Goal: Transaction & Acquisition: Purchase product/service

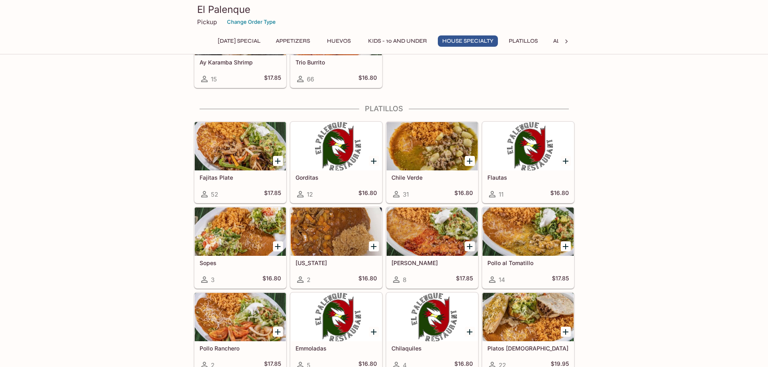
scroll to position [847, 0]
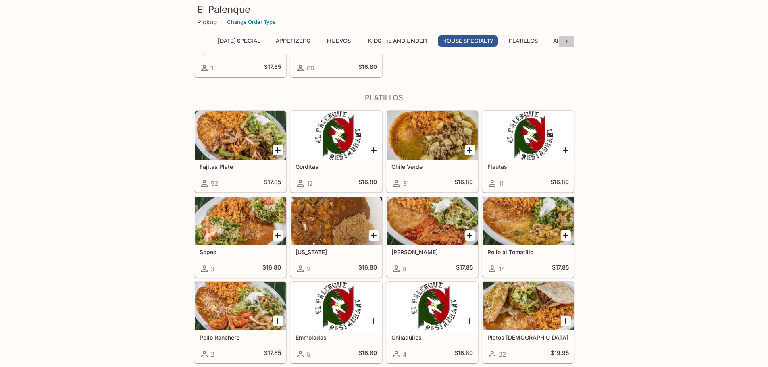
click at [564, 44] on icon at bounding box center [567, 42] width 8 height 8
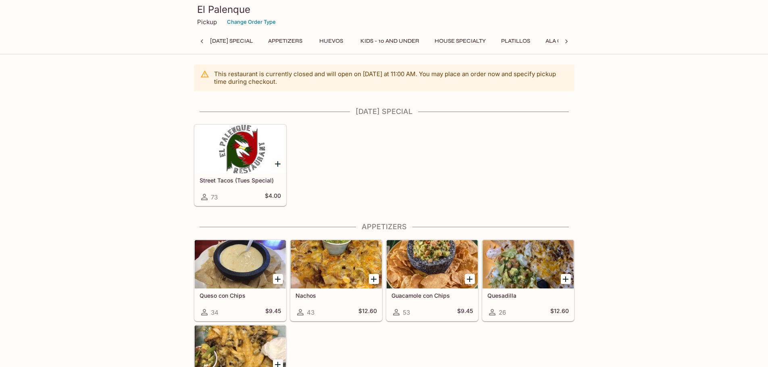
scroll to position [0, 3]
click at [202, 39] on icon at bounding box center [202, 42] width 8 height 8
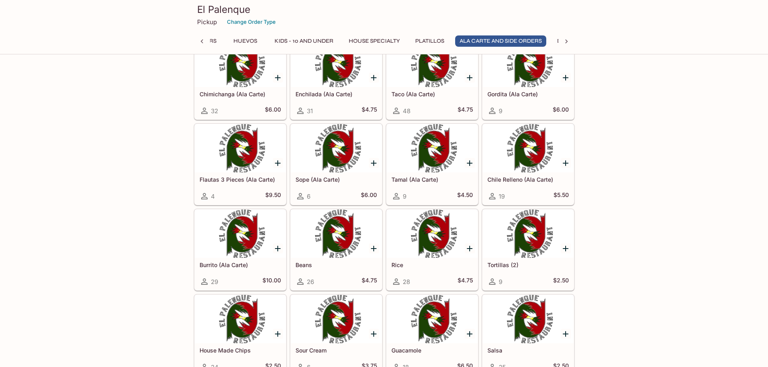
scroll to position [1511, 0]
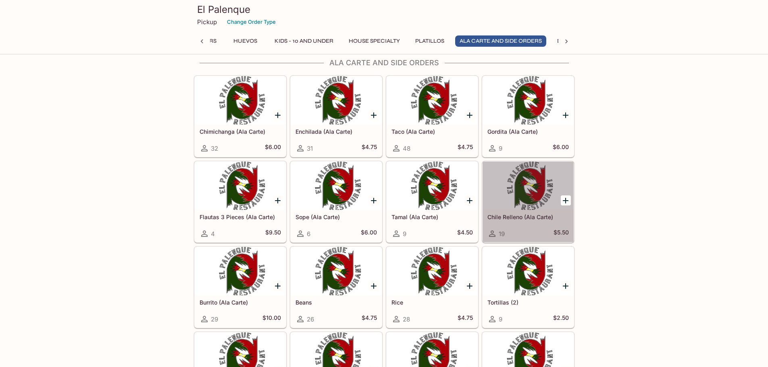
click at [549, 193] on div at bounding box center [528, 186] width 91 height 48
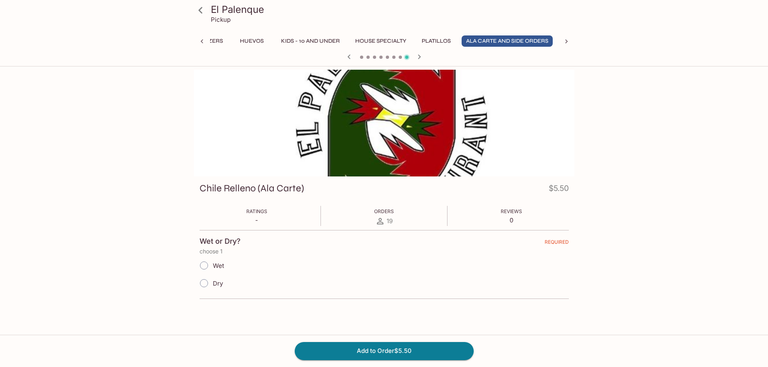
scroll to position [0, 94]
click at [217, 284] on span "Dry" at bounding box center [218, 284] width 10 height 8
click at [213, 284] on input "Dry" at bounding box center [204, 283] width 17 height 17
radio input "true"
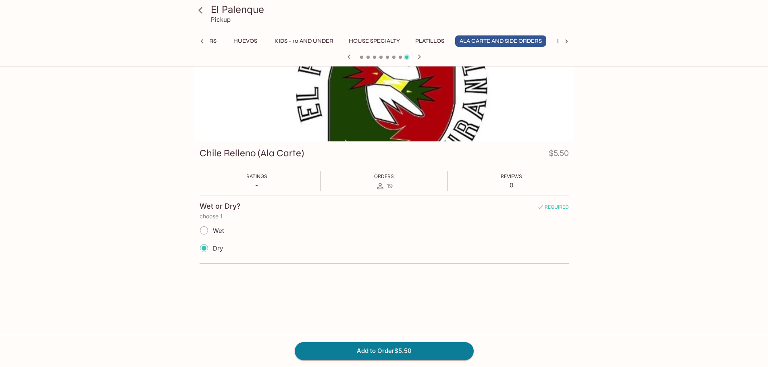
scroll to position [70, 0]
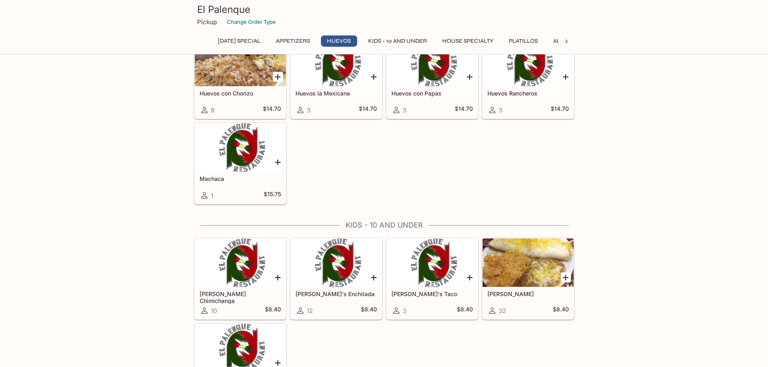
scroll to position [444, 0]
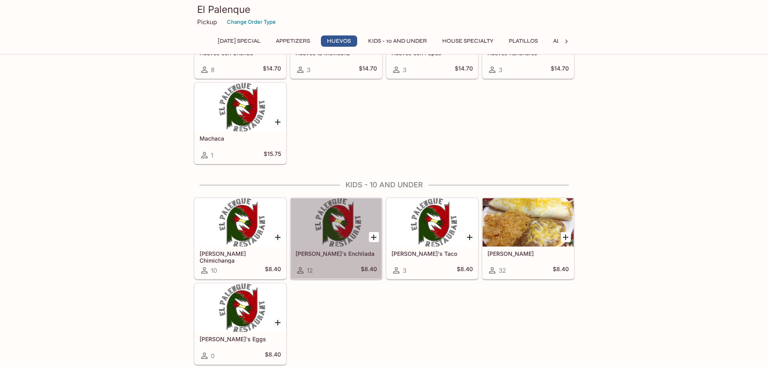
click at [346, 223] on div at bounding box center [336, 222] width 91 height 48
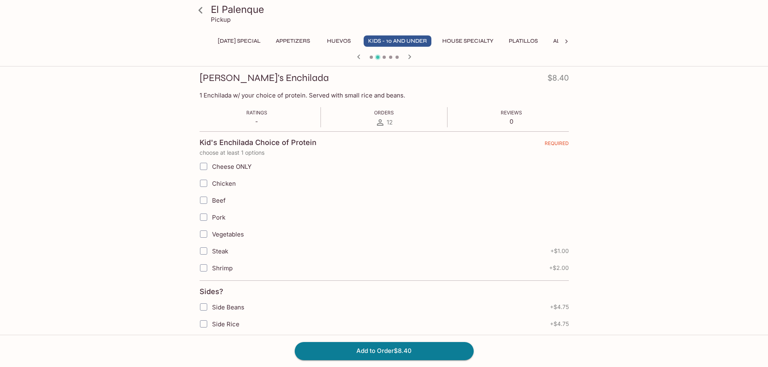
scroll to position [121, 0]
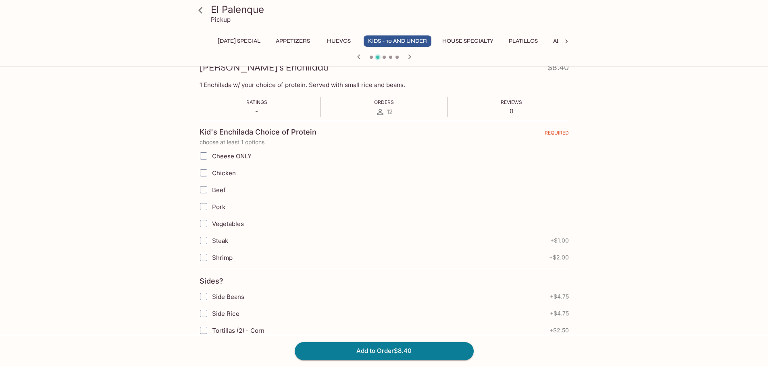
click at [213, 219] on label "Vegetables" at bounding box center [343, 223] width 296 height 17
click at [212, 219] on input "Vegetables" at bounding box center [204, 224] width 16 height 16
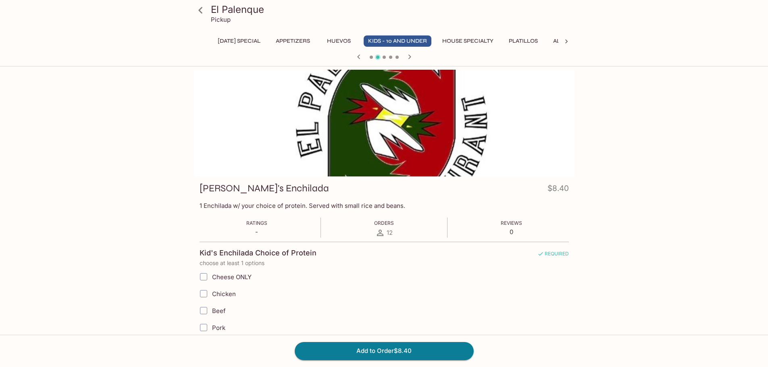
scroll to position [81, 0]
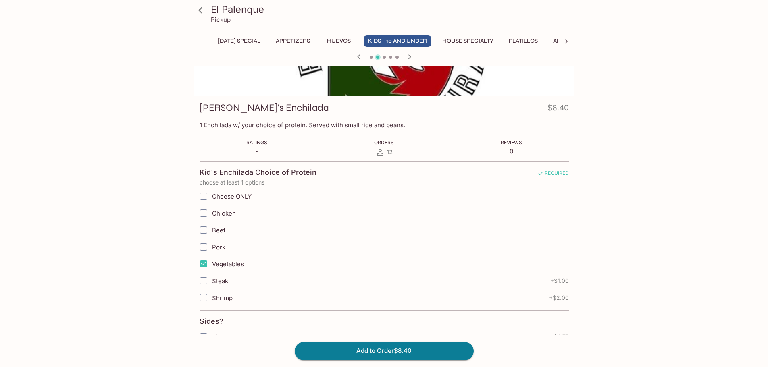
click at [230, 266] on span "Vegetables" at bounding box center [228, 265] width 32 height 8
click at [212, 266] on input "Vegetables" at bounding box center [204, 264] width 16 height 16
checkbox input "false"
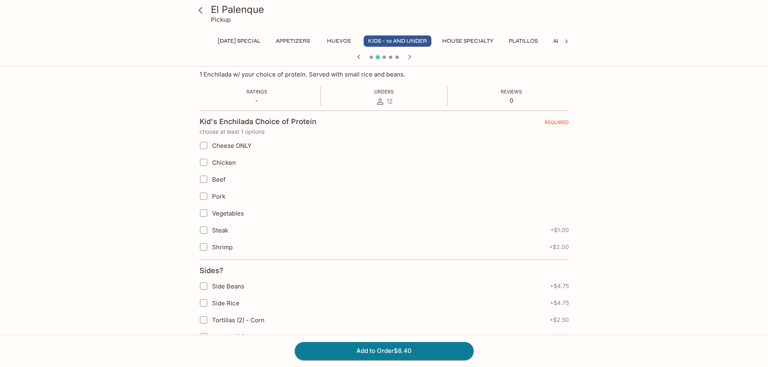
scroll to position [26, 0]
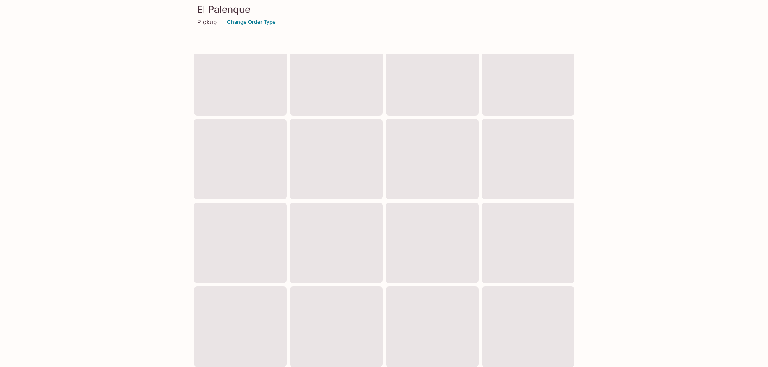
scroll to position [214, 0]
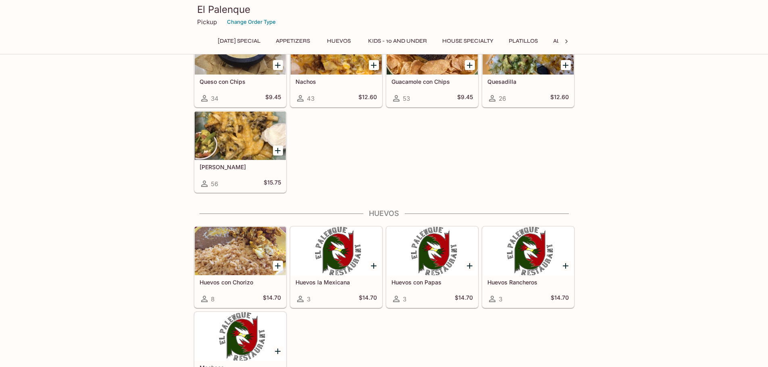
click at [334, 92] on div "Nachos 43 $12.60" at bounding box center [336, 91] width 91 height 32
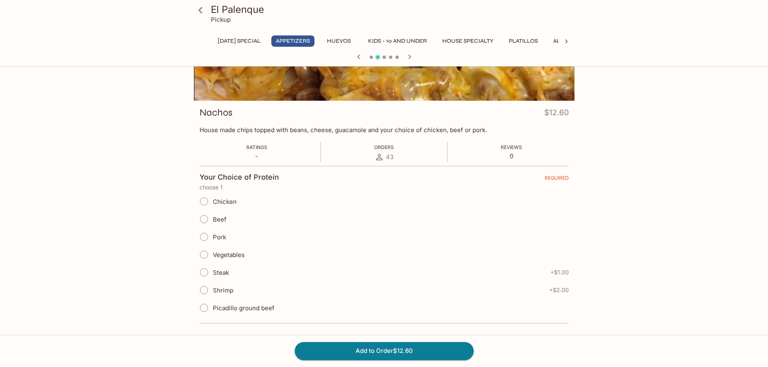
scroll to position [77, 0]
click at [210, 253] on input "Vegetables" at bounding box center [204, 254] width 17 height 17
radio input "true"
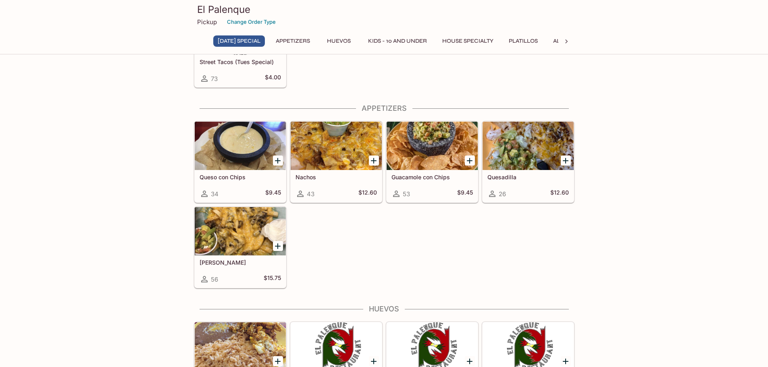
scroll to position [121, 0]
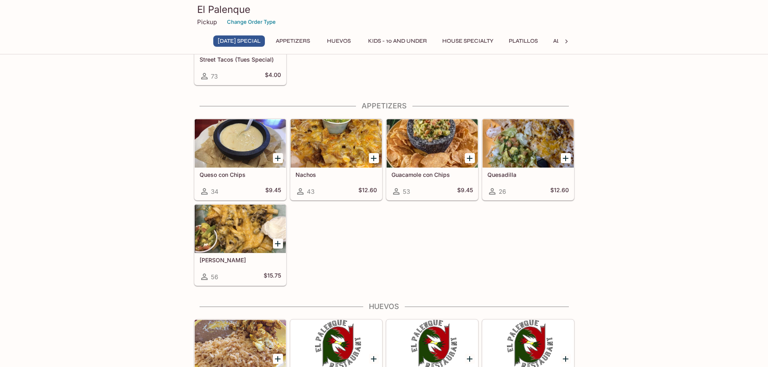
click at [309, 180] on div "Nachos 43 $12.60" at bounding box center [336, 184] width 91 height 32
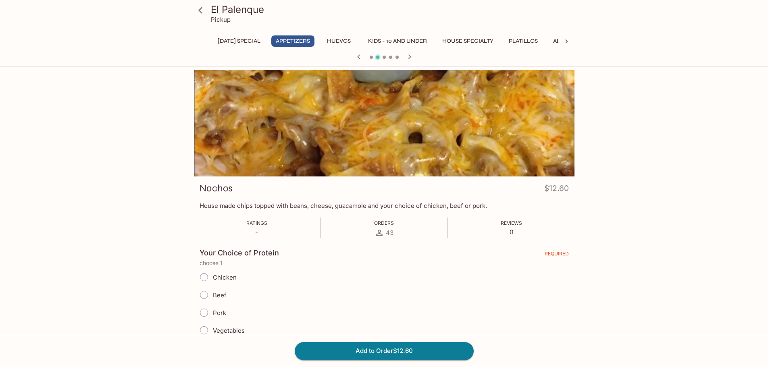
scroll to position [77, 0]
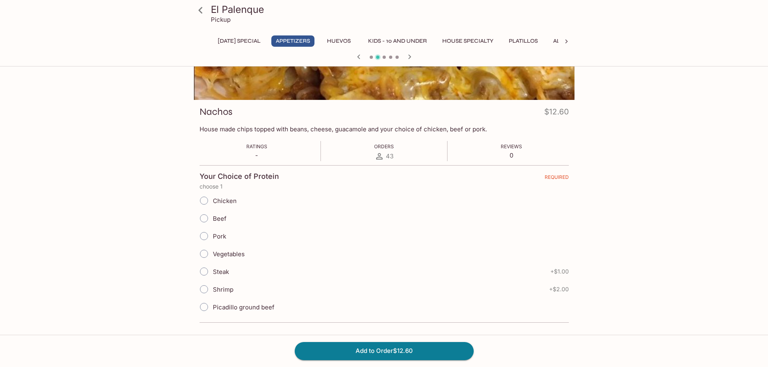
click at [222, 254] on span "Vegetables" at bounding box center [229, 255] width 32 height 8
click at [213, 254] on input "Vegetables" at bounding box center [204, 254] width 17 height 17
radio input "true"
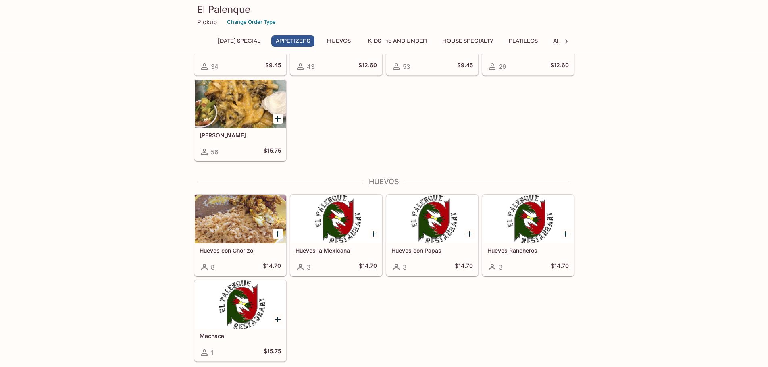
scroll to position [202, 0]
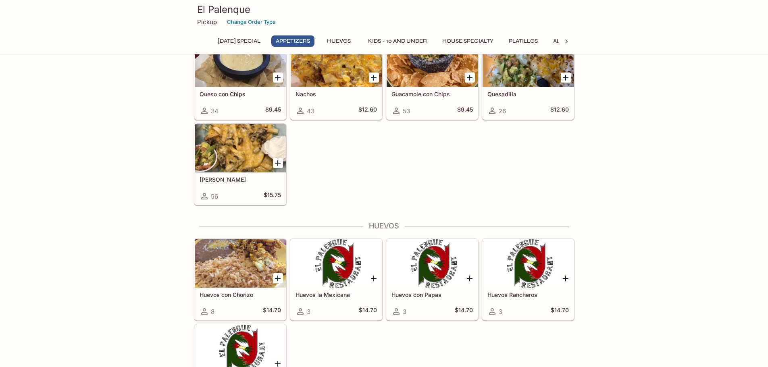
click at [228, 140] on div at bounding box center [240, 148] width 91 height 48
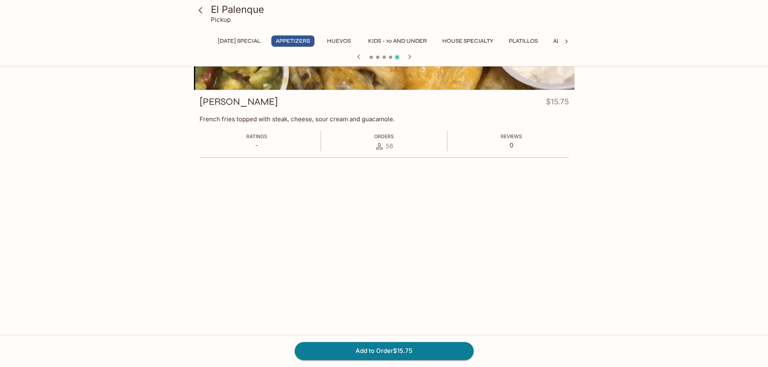
scroll to position [17, 0]
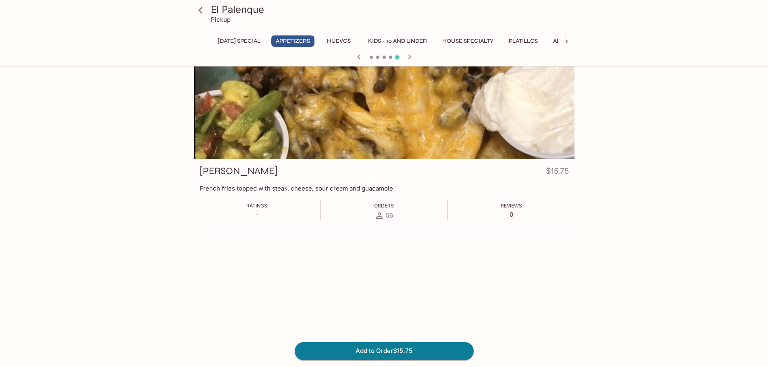
click at [333, 274] on div "Carne Asada Fries $15.75 French fries topped with steak, cheese, sour cream and…" at bounding box center [384, 192] width 381 height 281
click at [268, 226] on div "Carne Asada Fries $15.75 French fries topped with steak, cheese, sour cream and…" at bounding box center [384, 199] width 381 height 80
click at [266, 220] on div "Ratings - Orders 56 Reviews 0" at bounding box center [385, 210] width 370 height 20
click at [401, 230] on div "Carne Asada Fries $15.75 French fries topped with steak, cheese, sour cream and…" at bounding box center [384, 199] width 381 height 80
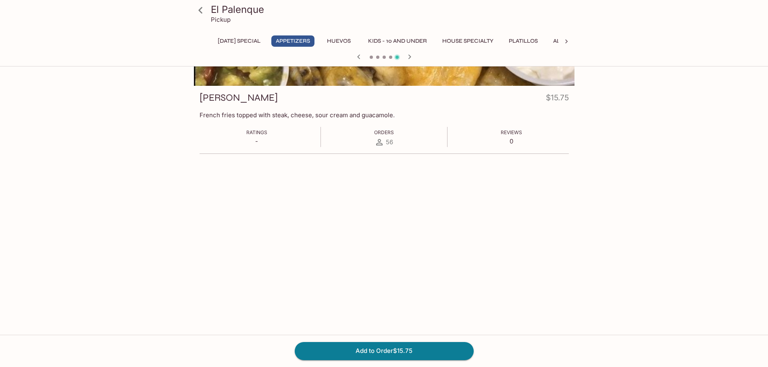
scroll to position [179, 0]
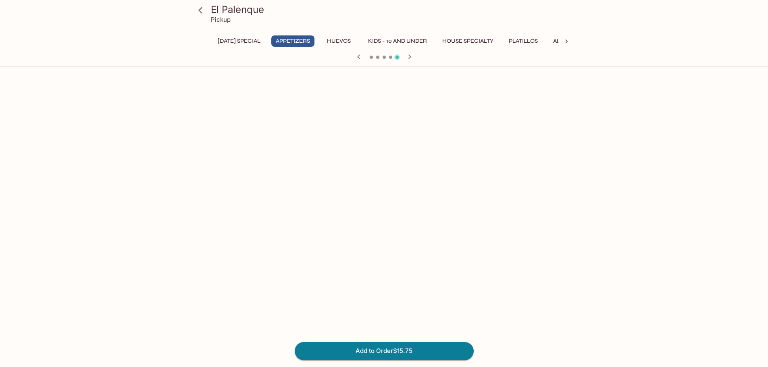
click at [444, 217] on div "Quesadilla $12.60 Grilled flour tortilla filled with cheese and your choice of …" at bounding box center [384, 133] width 381 height 484
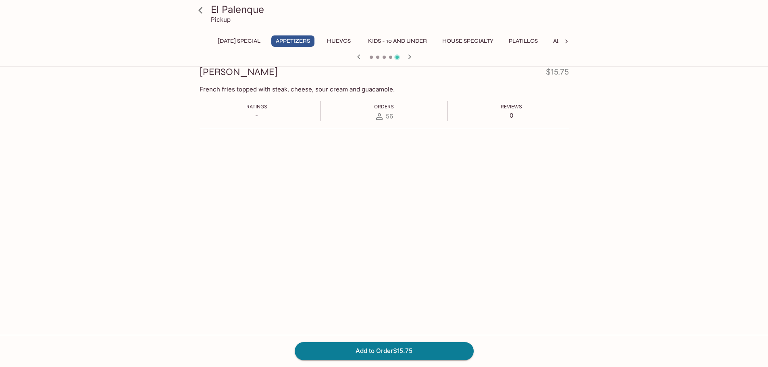
scroll to position [0, 0]
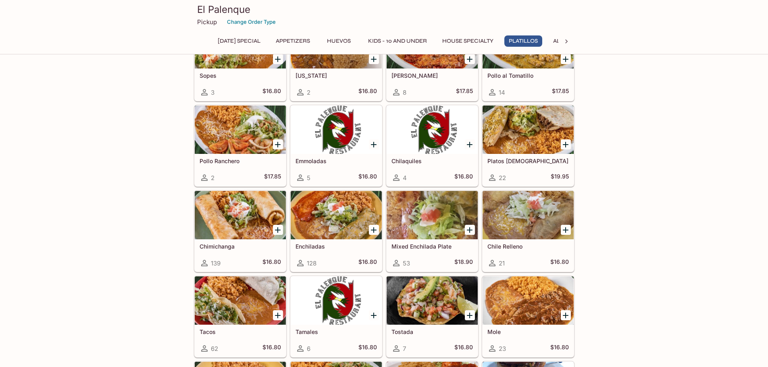
scroll to position [1046, 0]
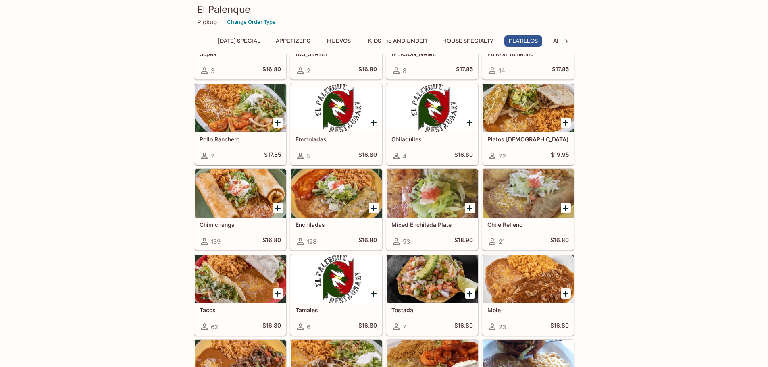
click at [353, 182] on div at bounding box center [336, 193] width 91 height 48
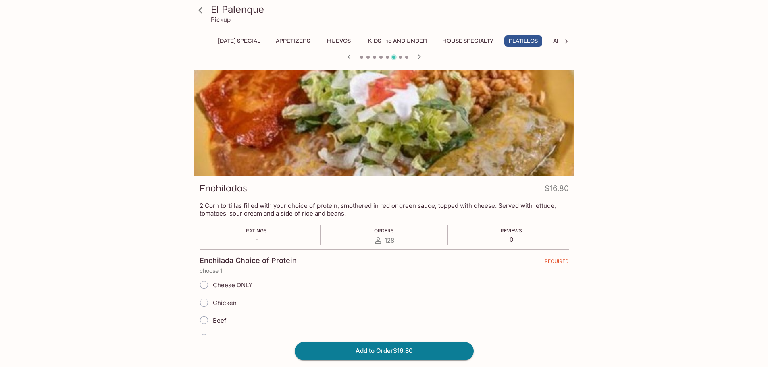
click at [364, 115] on div at bounding box center [384, 123] width 381 height 107
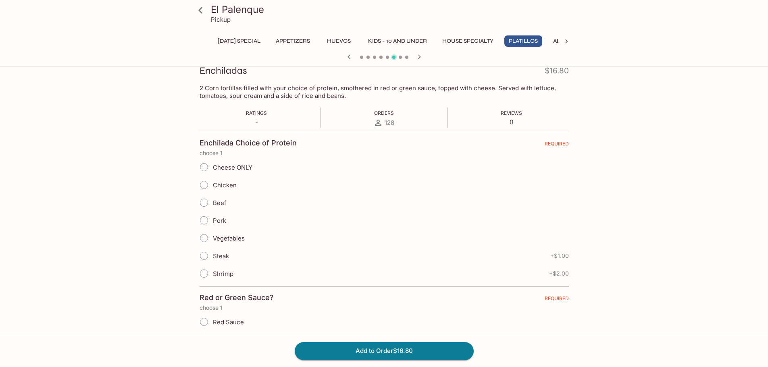
scroll to position [121, 0]
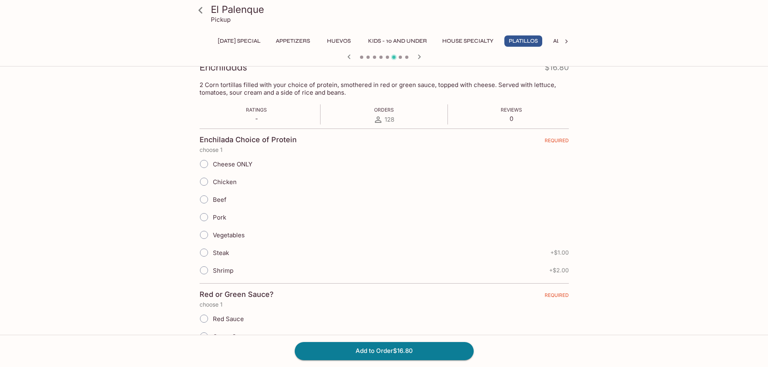
click at [235, 237] on span "Vegetables" at bounding box center [229, 236] width 32 height 8
click at [213, 237] on input "Vegetables" at bounding box center [204, 235] width 17 height 17
radio input "true"
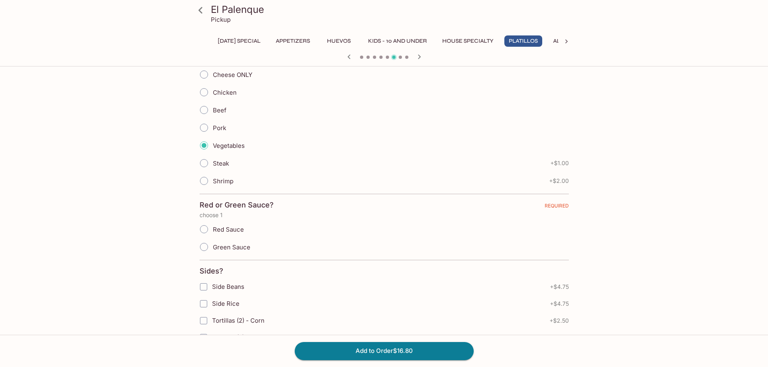
scroll to position [242, 0]
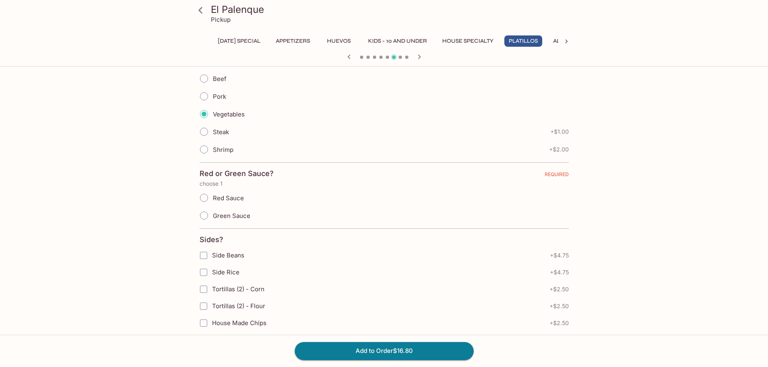
click at [238, 198] on span "Red Sauce" at bounding box center [228, 198] width 31 height 8
click at [213, 198] on input "Red Sauce" at bounding box center [204, 198] width 17 height 17
radio input "true"
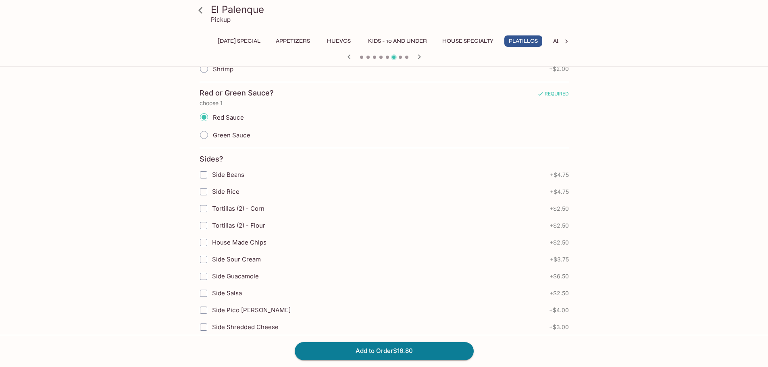
scroll to position [342, 0]
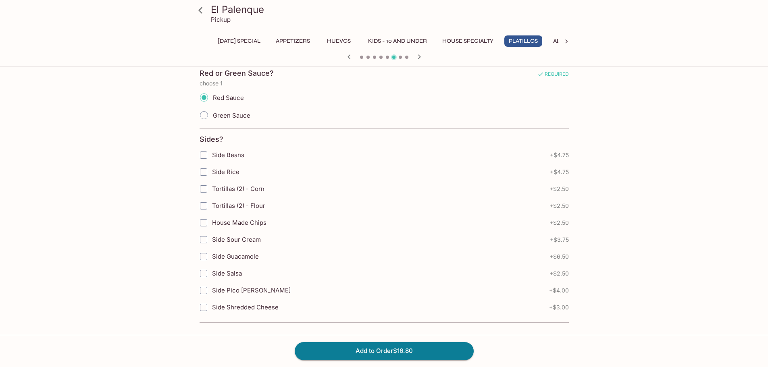
click at [239, 190] on span "Tortillas (2) - Corn" at bounding box center [238, 189] width 52 height 8
click at [212, 190] on input "Tortillas (2) - Corn" at bounding box center [204, 189] width 16 height 16
checkbox input "true"
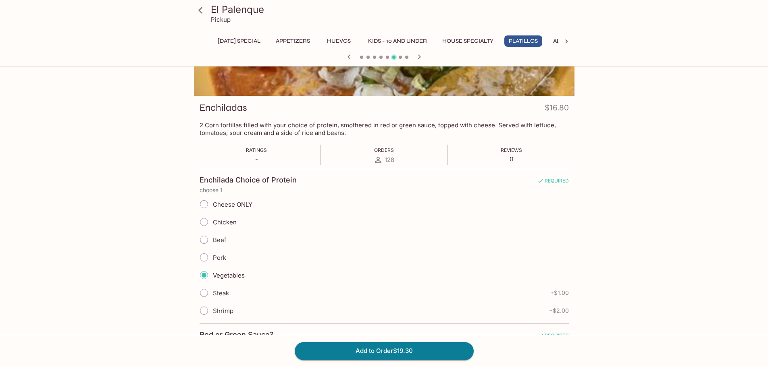
scroll to position [242, 0]
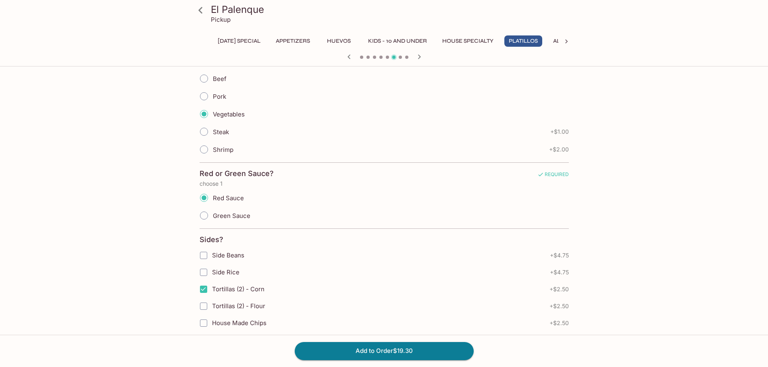
click at [568, 39] on icon at bounding box center [567, 42] width 8 height 8
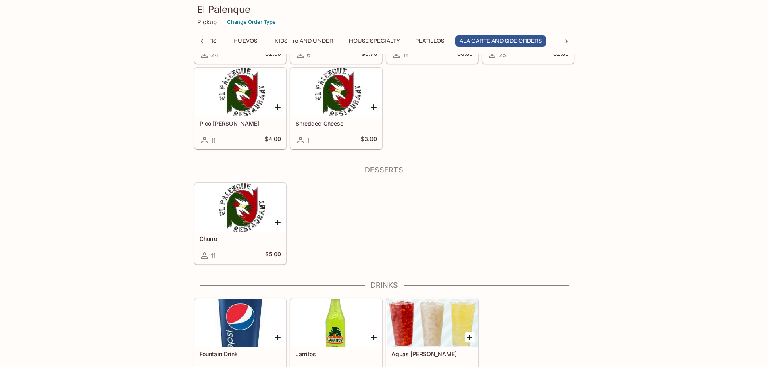
scroll to position [1874, 0]
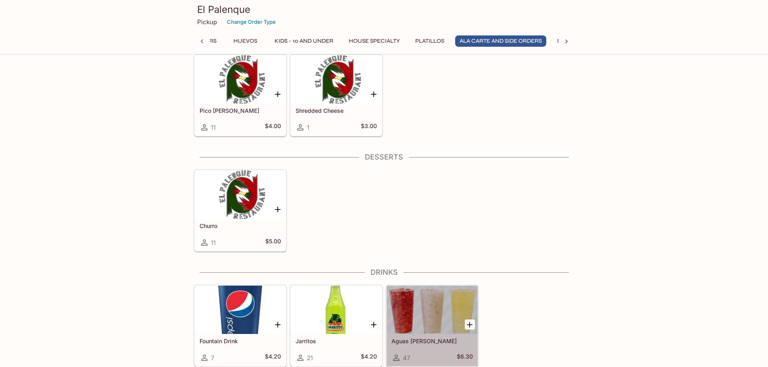
click at [404, 342] on h5 "Aguas [PERSON_NAME]" at bounding box center [432, 341] width 81 height 7
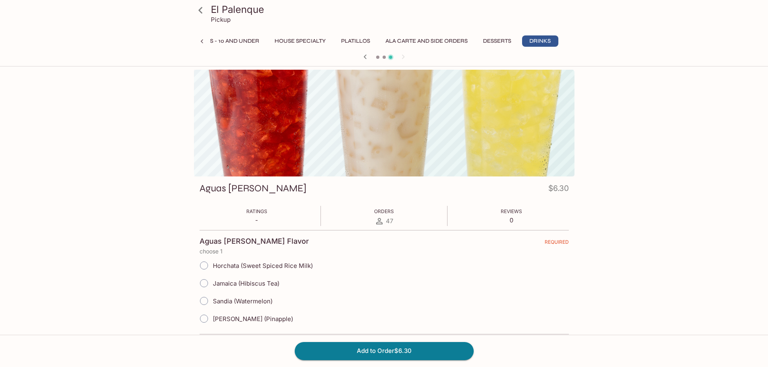
click at [200, 7] on icon at bounding box center [201, 10] width 14 height 14
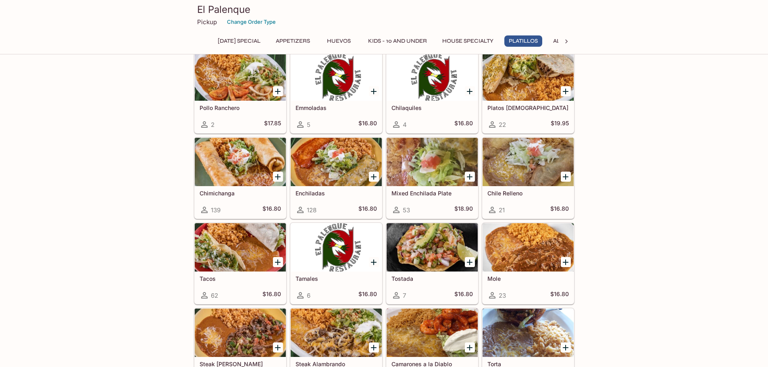
scroll to position [1089, 0]
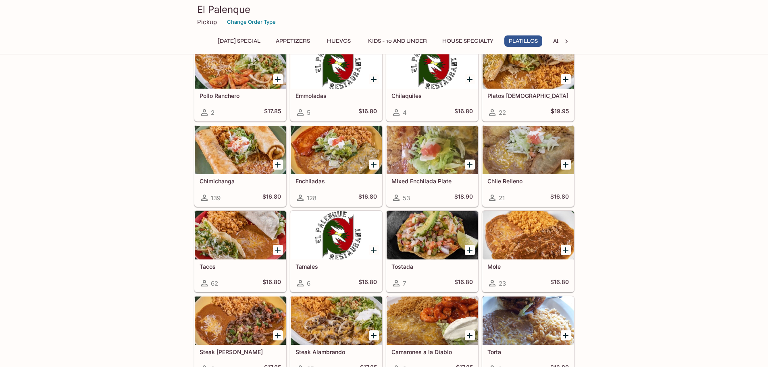
click at [425, 246] on div at bounding box center [432, 235] width 91 height 48
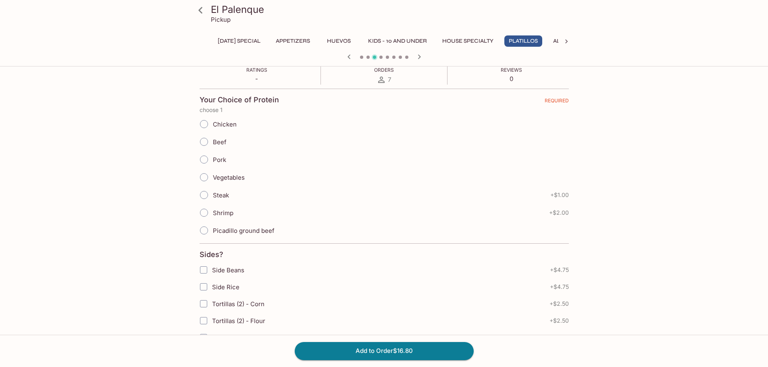
scroll to position [161, 0]
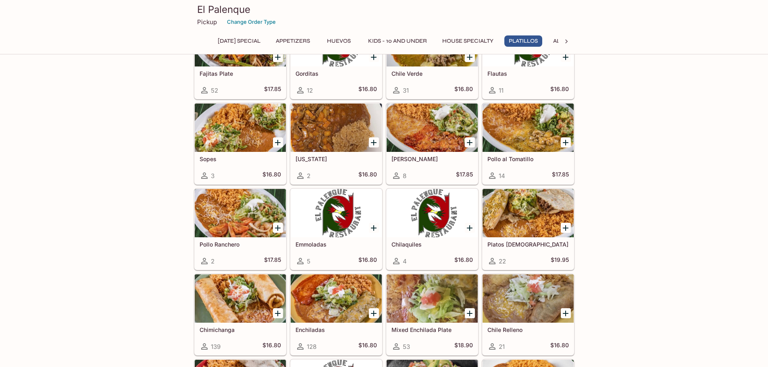
scroll to position [981, 0]
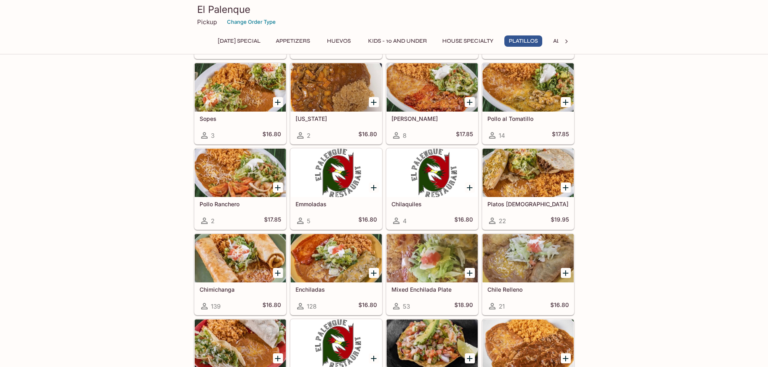
click at [319, 273] on div at bounding box center [336, 258] width 91 height 48
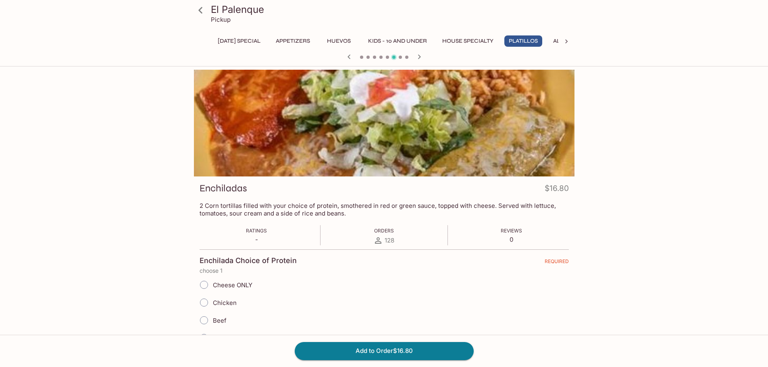
click at [389, 111] on div at bounding box center [384, 123] width 381 height 107
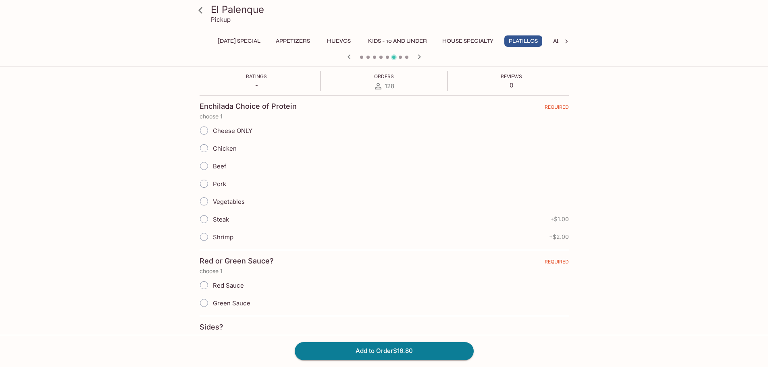
scroll to position [161, 0]
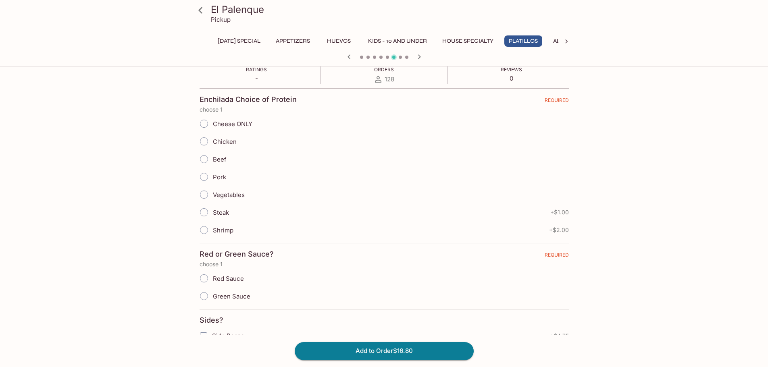
click at [201, 7] on icon at bounding box center [200, 10] width 4 height 6
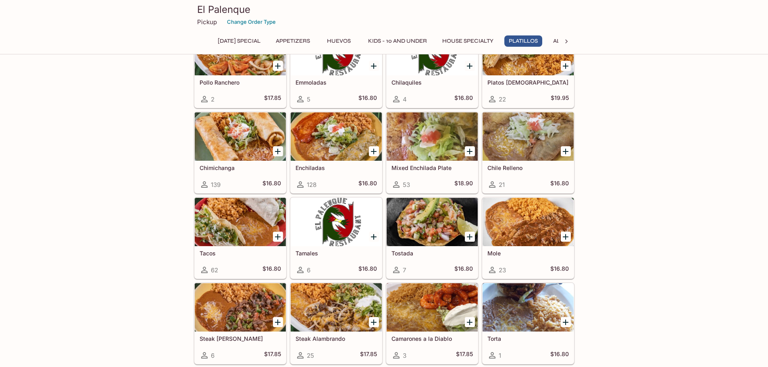
scroll to position [1089, 0]
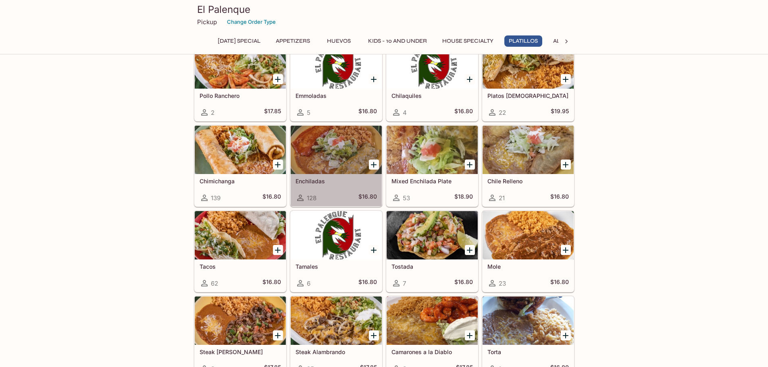
click at [310, 165] on div at bounding box center [336, 150] width 91 height 48
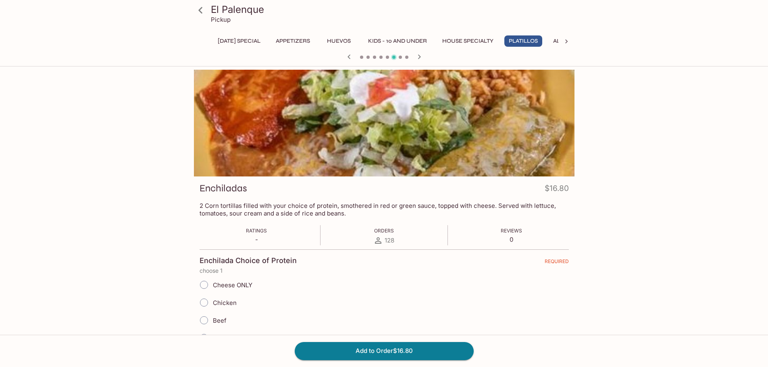
click at [197, 7] on icon at bounding box center [201, 10] width 14 height 14
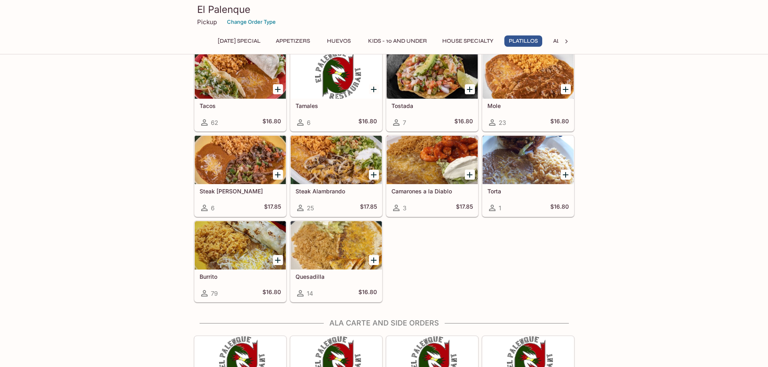
scroll to position [1251, 0]
click at [339, 232] on div at bounding box center [336, 245] width 91 height 48
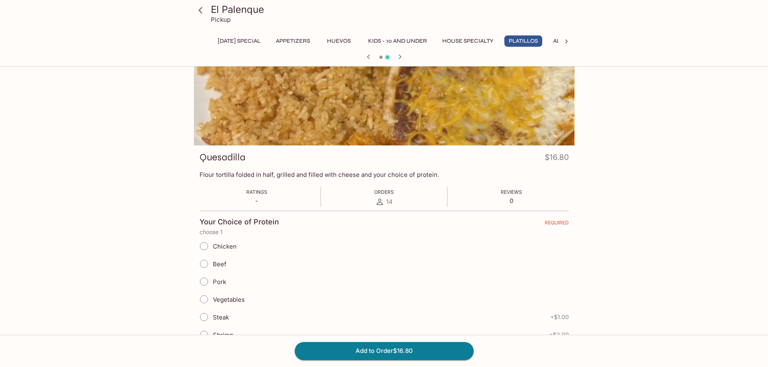
scroll to position [81, 0]
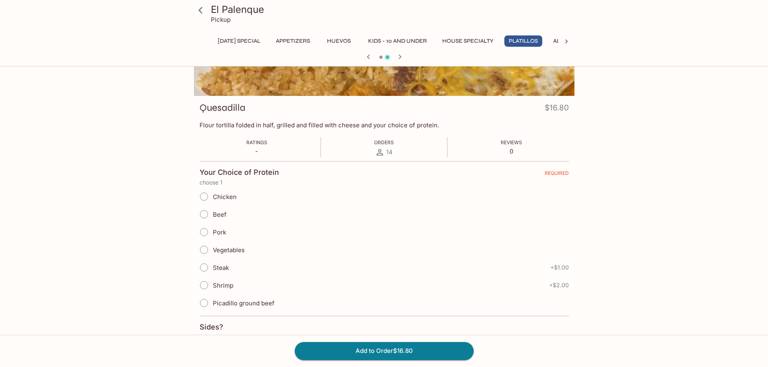
click at [234, 246] on label "Vegetables" at bounding box center [220, 250] width 50 height 18
click at [213, 246] on input "Vegetables" at bounding box center [204, 250] width 17 height 17
radio input "true"
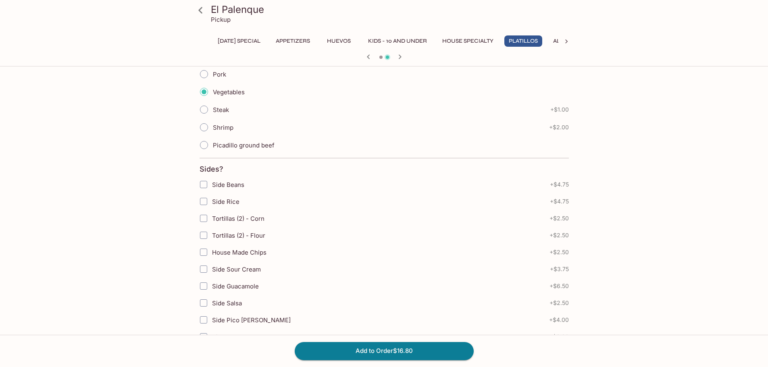
scroll to position [242, 0]
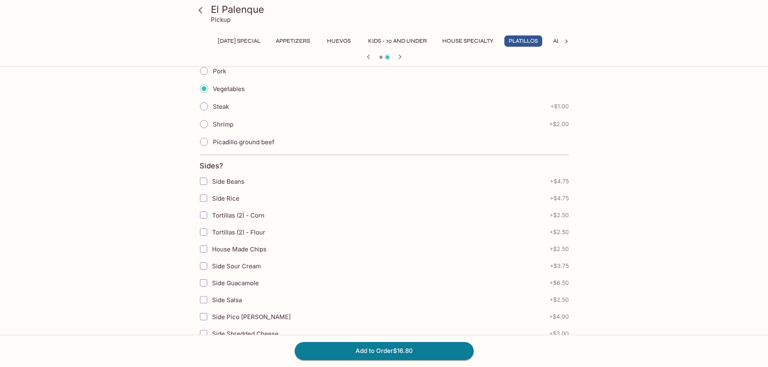
click at [217, 198] on span "Side Rice" at bounding box center [225, 199] width 27 height 8
click at [212, 198] on input "Side Rice" at bounding box center [204, 198] width 16 height 16
checkbox input "true"
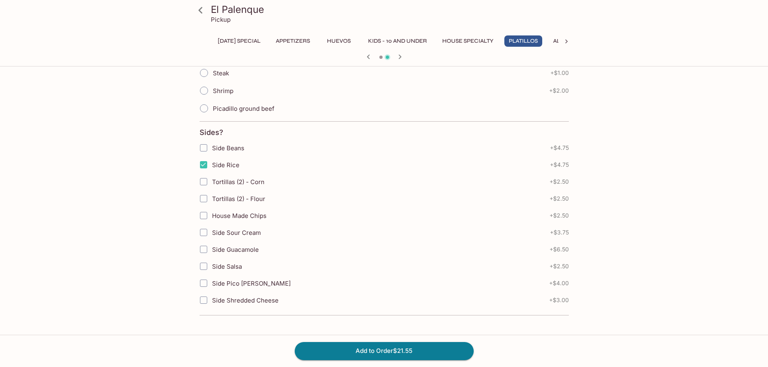
scroll to position [276, 0]
click at [243, 250] on span "Side Guacamole" at bounding box center [235, 250] width 47 height 8
click at [212, 250] on input "Side Guacamole" at bounding box center [204, 249] width 16 height 16
checkbox input "true"
click at [236, 232] on span "Side Sour Cream" at bounding box center [236, 233] width 49 height 8
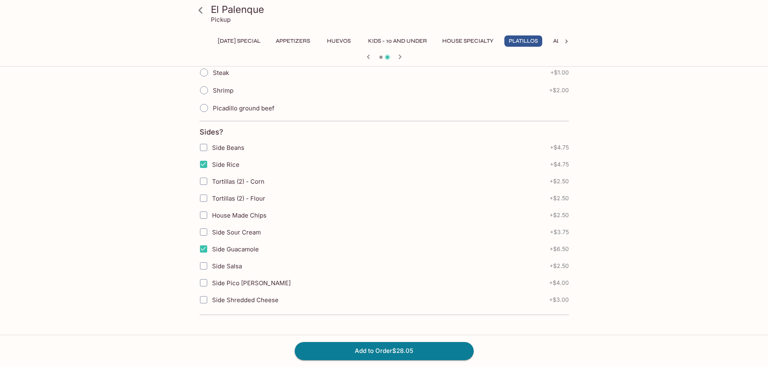
click at [212, 232] on input "Side Sour Cream" at bounding box center [204, 232] width 16 height 16
checkbox input "true"
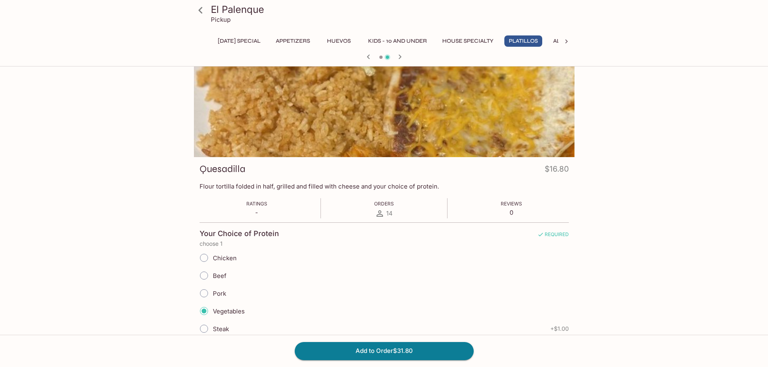
scroll to position [0, 0]
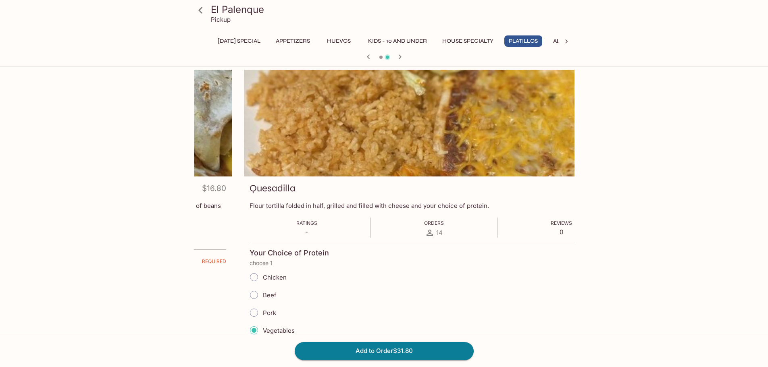
click at [250, 189] on h3 "Quesadilla" at bounding box center [273, 188] width 46 height 13
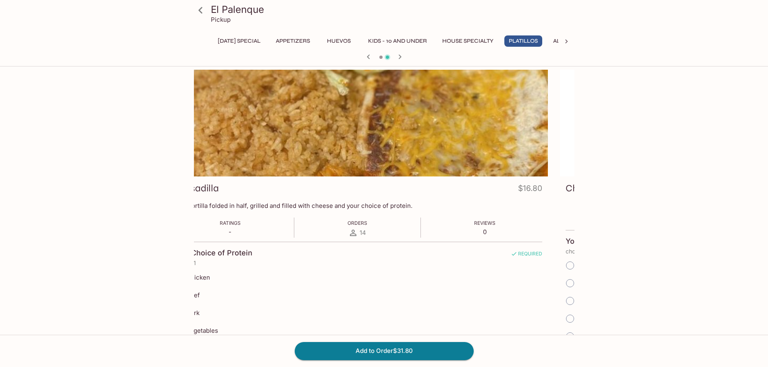
click at [217, 189] on h3 "Quesadilla" at bounding box center [196, 188] width 46 height 13
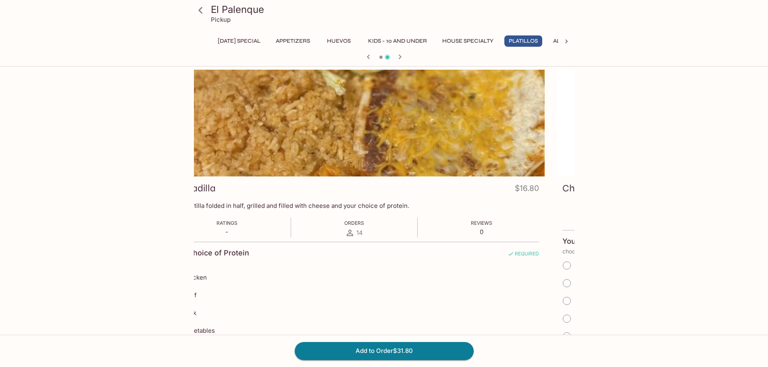
click at [216, 188] on h3 "Quesadilla" at bounding box center [193, 188] width 46 height 13
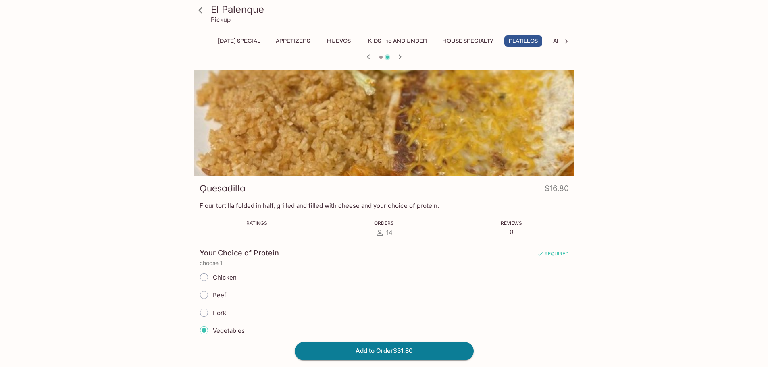
click at [224, 188] on h3 "Quesadilla" at bounding box center [223, 188] width 46 height 13
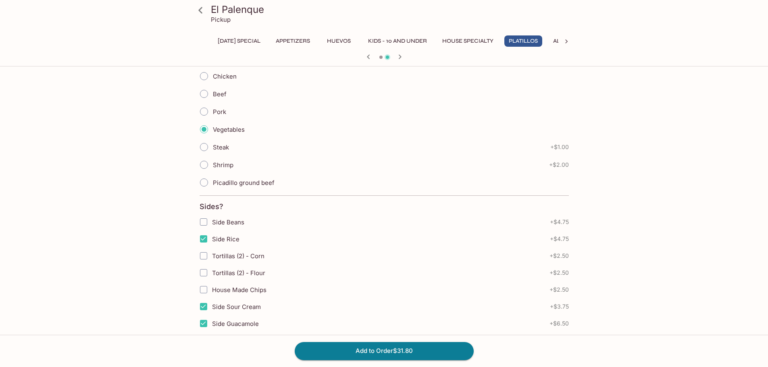
scroll to position [202, 0]
click at [203, 6] on icon at bounding box center [201, 10] width 14 height 14
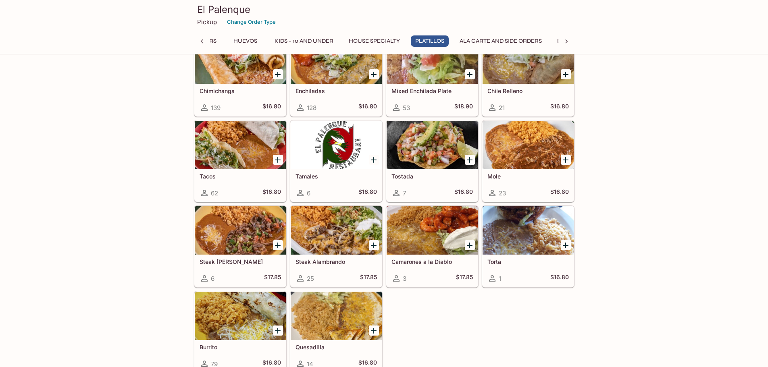
scroll to position [1148, 0]
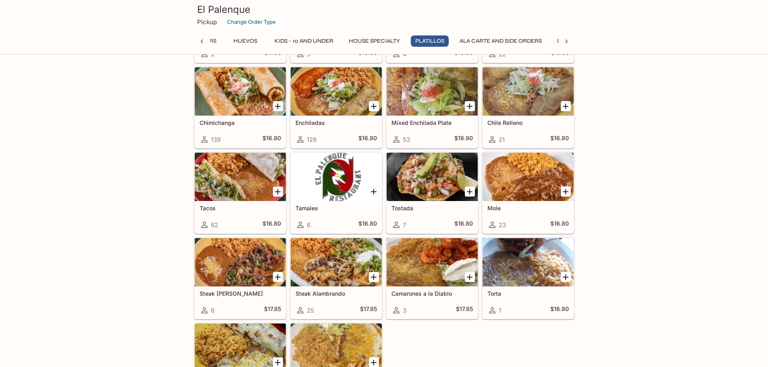
click at [450, 180] on div at bounding box center [432, 177] width 91 height 48
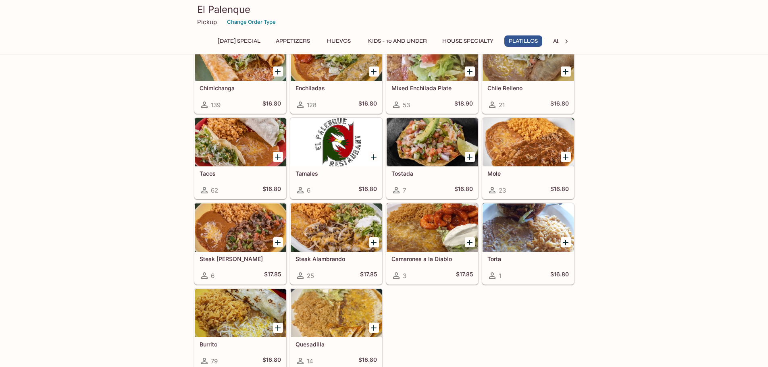
scroll to position [1142, 0]
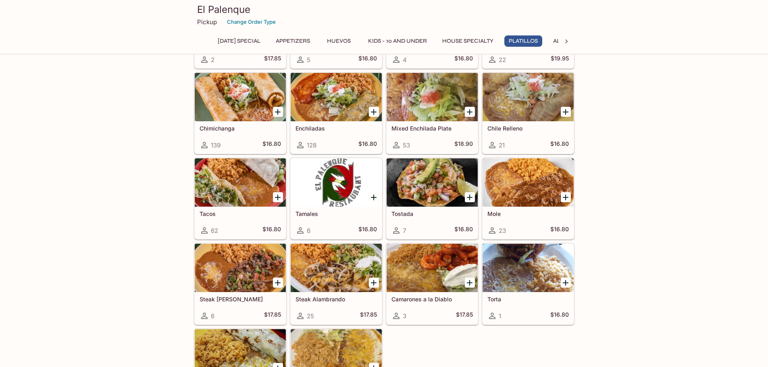
click at [333, 100] on div at bounding box center [336, 97] width 91 height 48
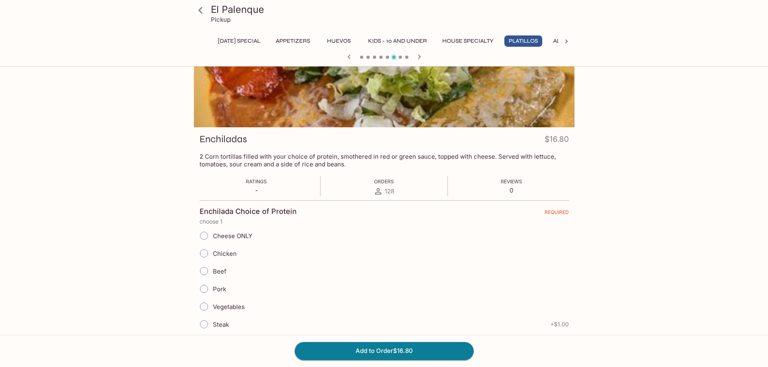
scroll to position [121, 0]
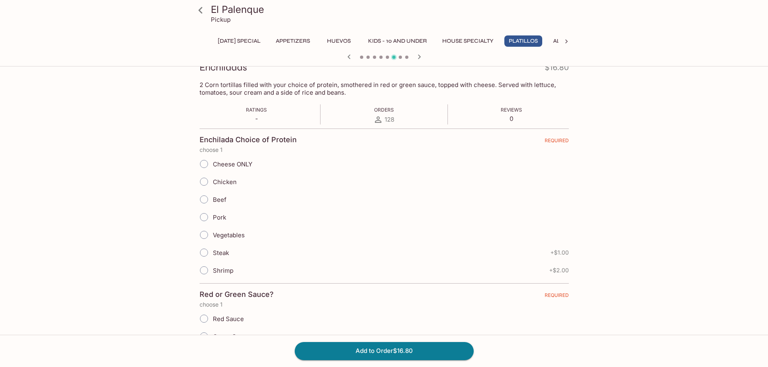
click at [230, 237] on span "Vegetables" at bounding box center [229, 236] width 32 height 8
click at [213, 237] on input "Vegetables" at bounding box center [204, 235] width 17 height 17
radio input "true"
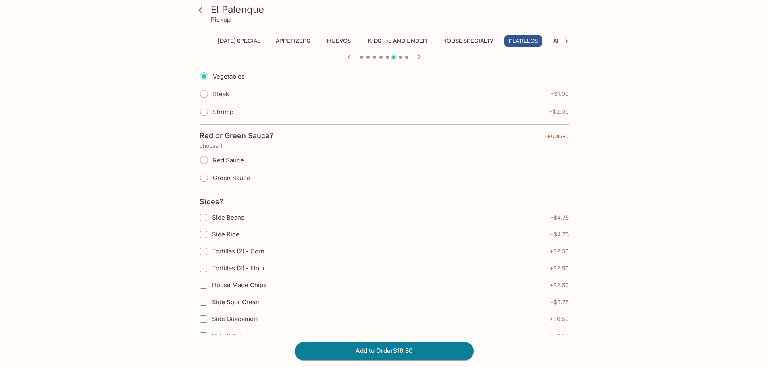
scroll to position [282, 0]
click at [216, 156] on span "Red Sauce" at bounding box center [228, 158] width 31 height 8
click at [213, 156] on input "Red Sauce" at bounding box center [204, 157] width 17 height 17
radio input "true"
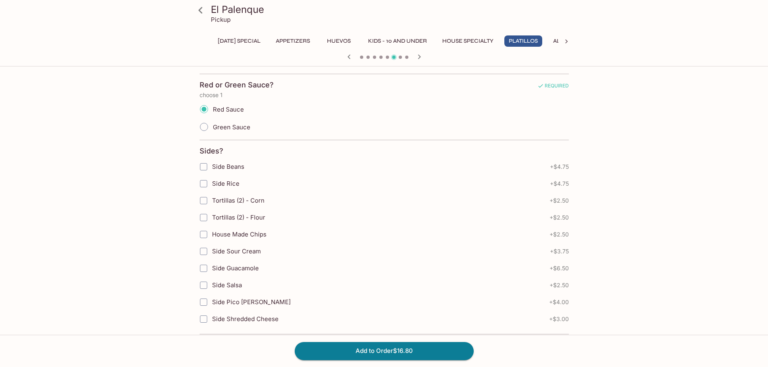
scroll to position [342, 0]
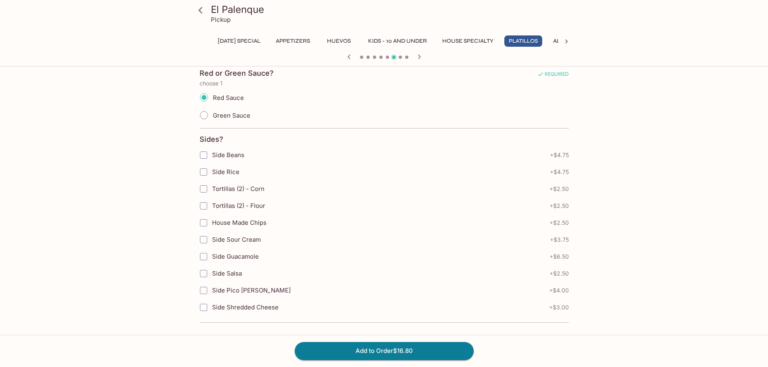
click at [252, 223] on span "House Made Chips" at bounding box center [239, 223] width 54 height 8
click at [212, 223] on input "House Made Chips" at bounding box center [204, 223] width 16 height 16
checkbox input "true"
click at [222, 238] on span "Side Sour Cream" at bounding box center [236, 240] width 49 height 8
click at [212, 238] on input "Side Sour Cream" at bounding box center [204, 240] width 16 height 16
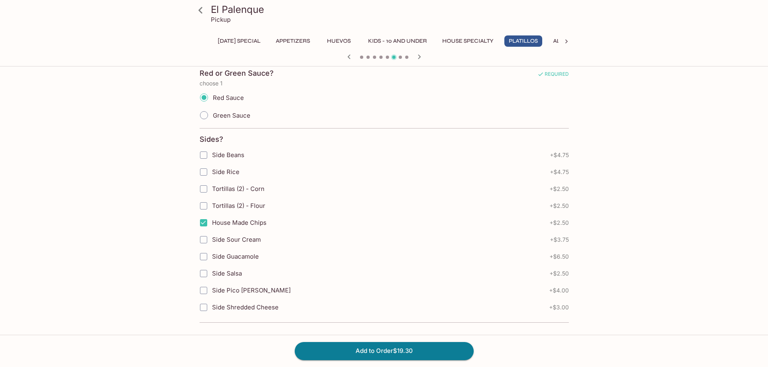
checkbox input "true"
